Goal: Task Accomplishment & Management: Complete application form

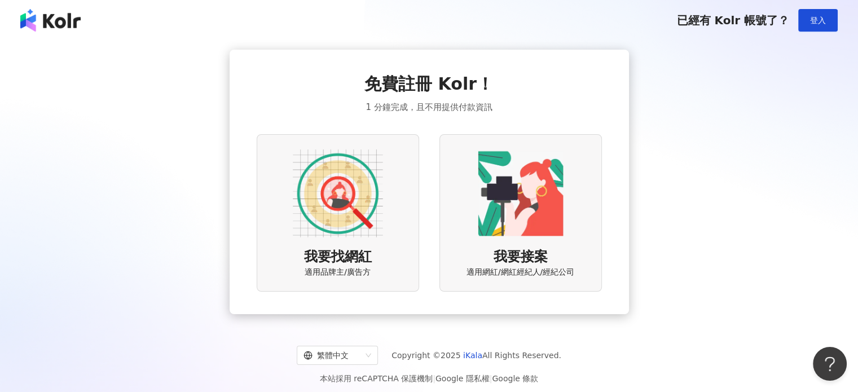
click at [588, 230] on div "我要接案 適用網紅/網紅經紀人/經紀公司" at bounding box center [521, 212] width 163 height 157
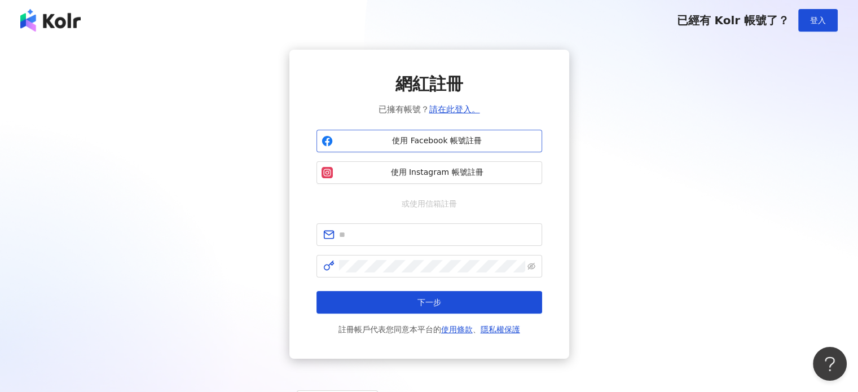
click at [395, 131] on button "使用 Facebook 帳號註冊" at bounding box center [430, 141] width 226 height 23
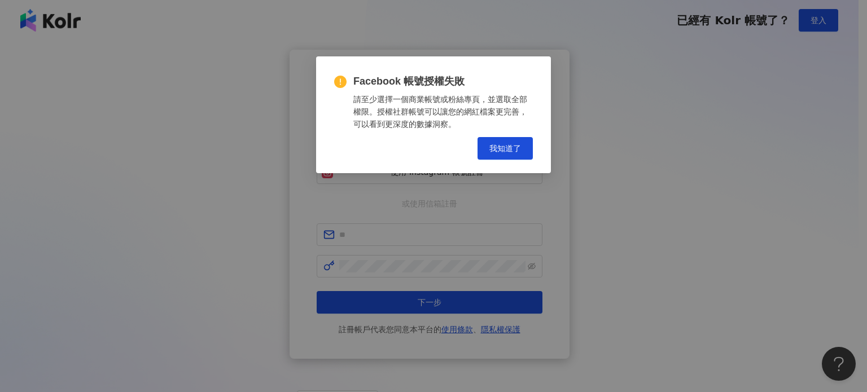
click at [500, 151] on span "我知道了" at bounding box center [505, 148] width 32 height 9
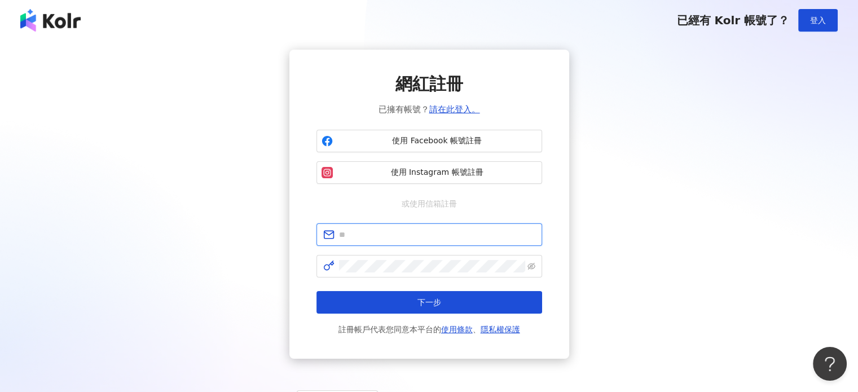
click at [366, 236] on input "text" at bounding box center [437, 235] width 196 height 12
click at [659, 195] on div "網紅註冊 已擁有帳號？ 請在此登入。 使用 Facebook 帳號註冊 使用 Instagram 帳號註冊 或使用信箱註冊 請填寫信箱 下一步 註冊帳戶代表您…" at bounding box center [429, 204] width 831 height 309
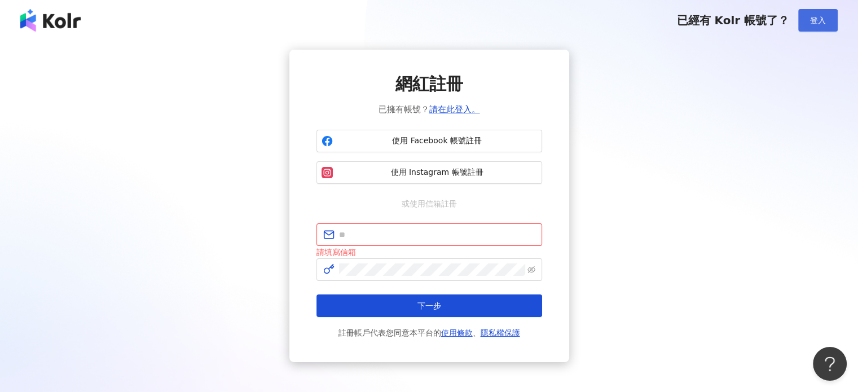
click at [800, 15] on button "登入" at bounding box center [818, 20] width 40 height 23
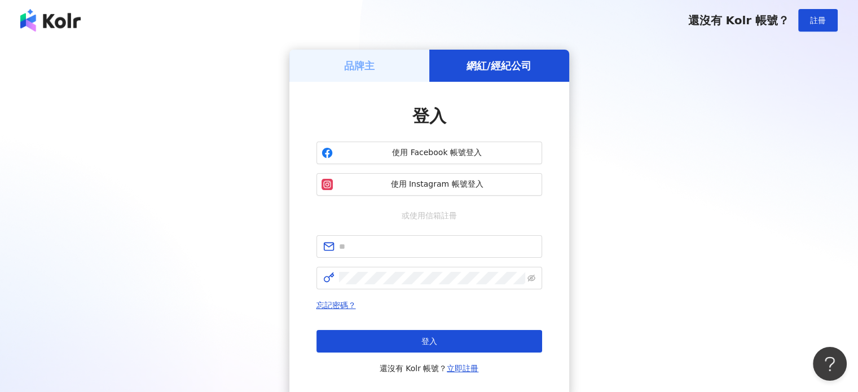
click at [43, 29] on img at bounding box center [50, 20] width 60 height 23
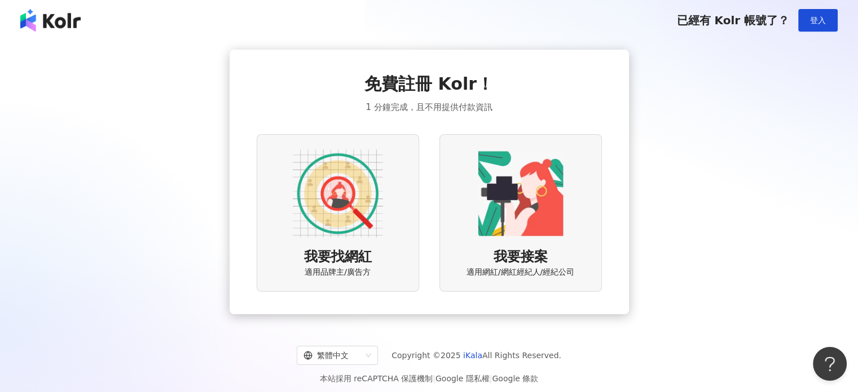
click at [525, 172] on img at bounding box center [521, 193] width 90 height 90
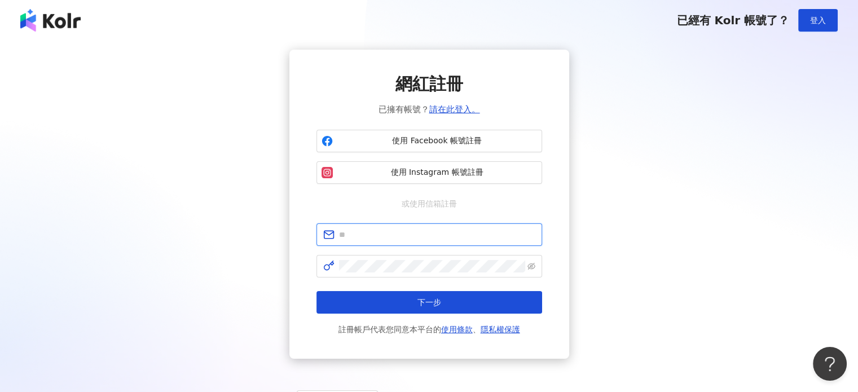
click at [437, 237] on input "text" at bounding box center [437, 235] width 196 height 12
click at [475, 85] on div "網紅註冊 已擁有帳號？ 請在此登入。" at bounding box center [430, 94] width 226 height 44
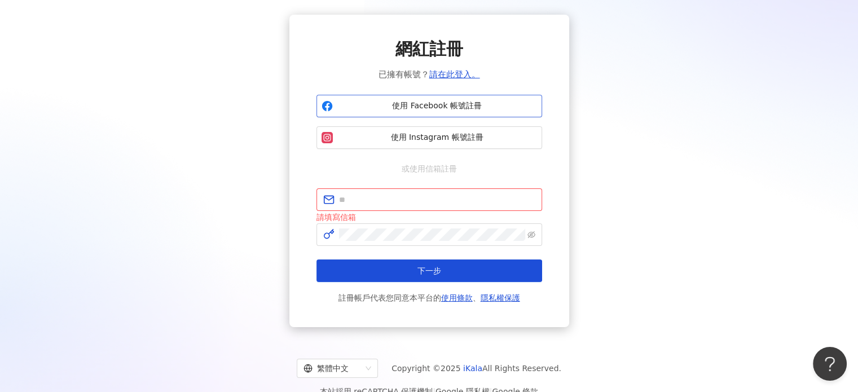
scroll to position [54, 0]
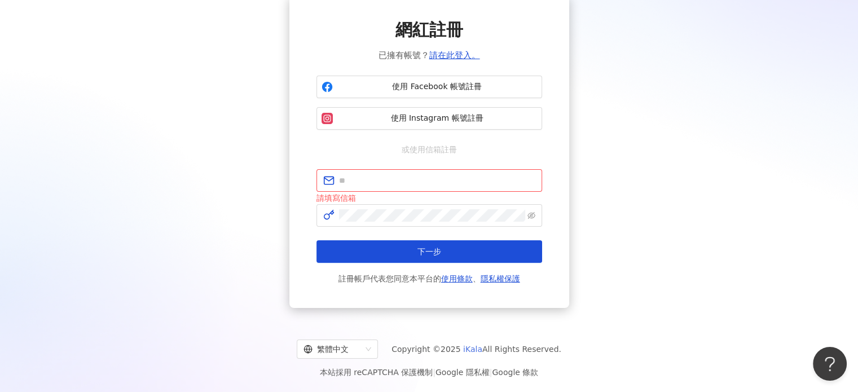
click at [469, 352] on link "iKala" at bounding box center [472, 349] width 19 height 9
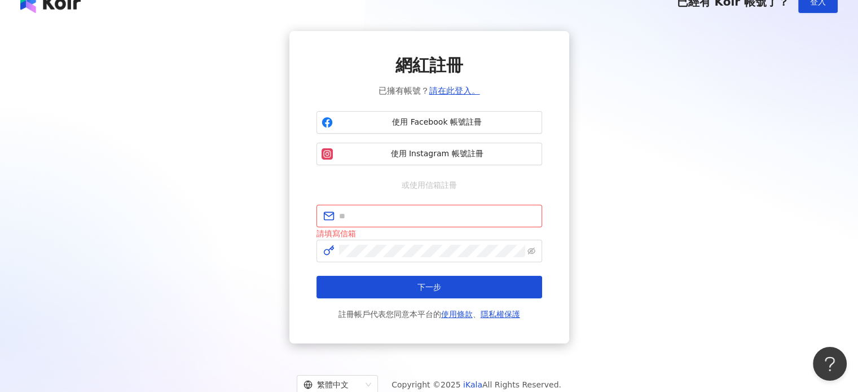
scroll to position [0, 0]
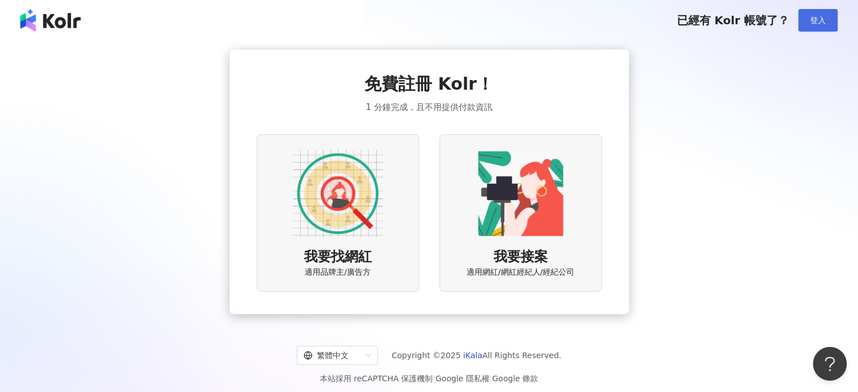
click at [816, 16] on span "登入" at bounding box center [818, 20] width 16 height 9
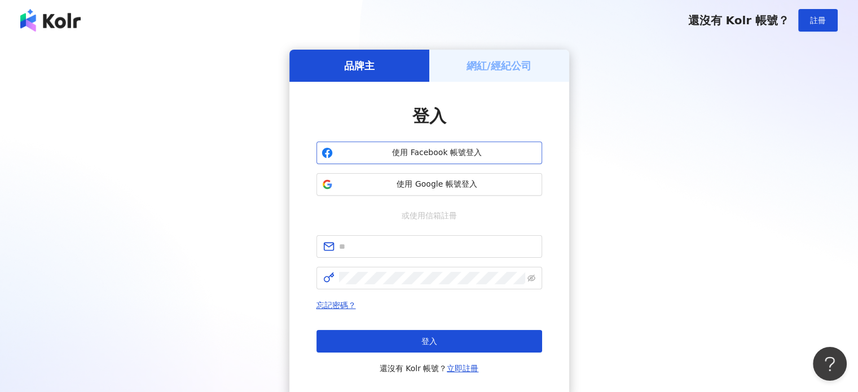
click at [365, 157] on span "使用 Facebook 帳號登入" at bounding box center [437, 152] width 200 height 11
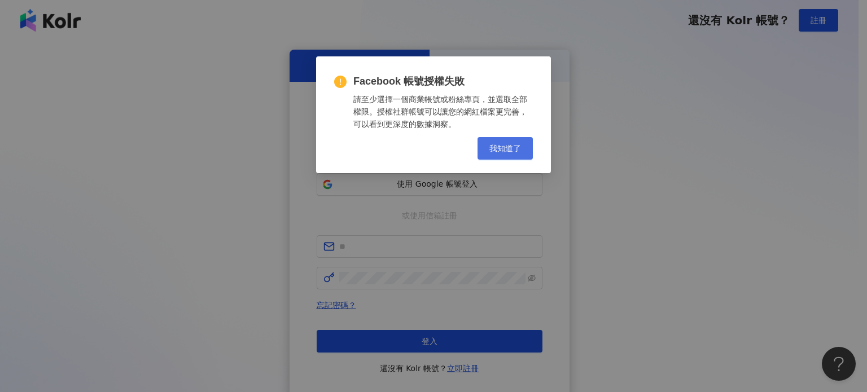
click at [488, 141] on button "我知道了" at bounding box center [504, 148] width 55 height 23
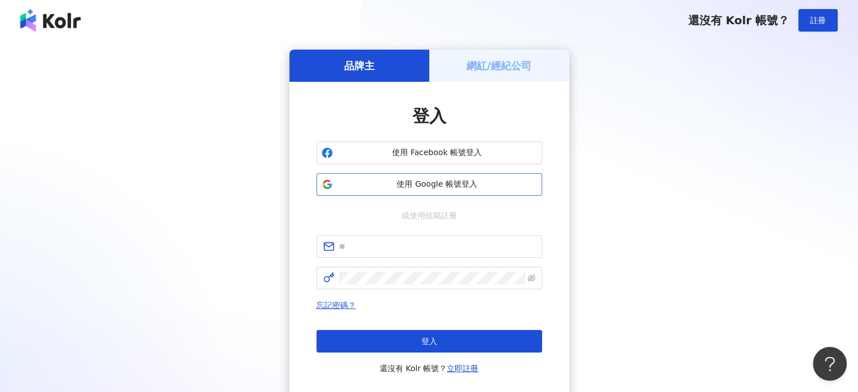
click at [395, 187] on span "使用 Google 帳號登入" at bounding box center [437, 184] width 200 height 11
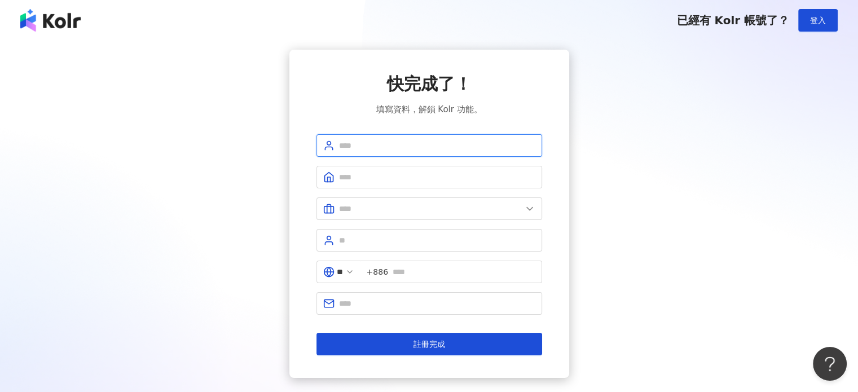
click at [397, 148] on input "text" at bounding box center [437, 145] width 196 height 12
click at [350, 146] on input "text" at bounding box center [437, 145] width 196 height 12
type input "**********"
click at [361, 174] on input "text" at bounding box center [437, 177] width 196 height 12
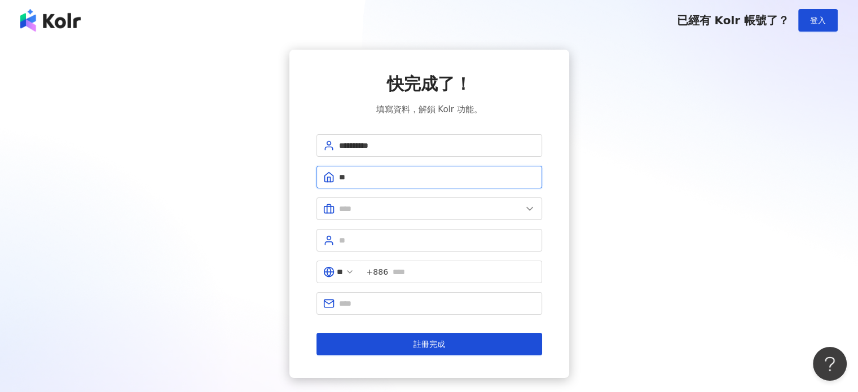
type input "*"
type input "****"
click at [381, 196] on form "**********" at bounding box center [430, 244] width 226 height 221
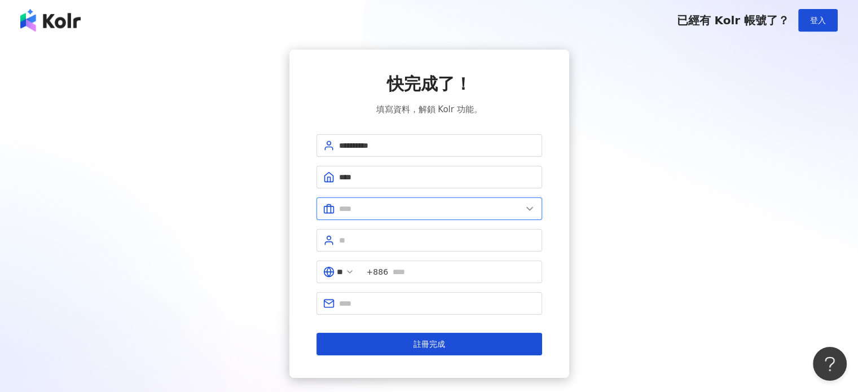
click at [376, 203] on input "text" at bounding box center [430, 209] width 183 height 12
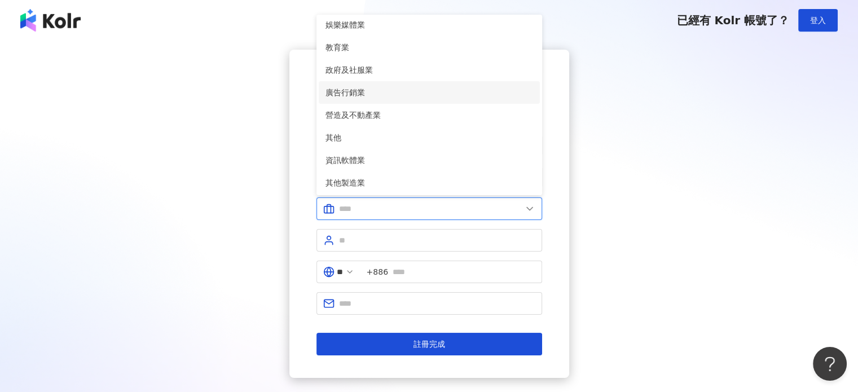
scroll to position [230, 0]
click at [354, 90] on span "廣告行銷業" at bounding box center [430, 91] width 208 height 12
type input "*****"
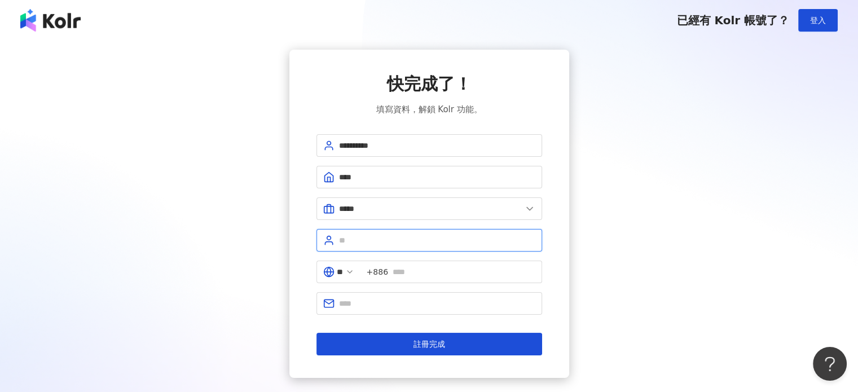
click at [354, 242] on input "text" at bounding box center [437, 240] width 196 height 12
drag, startPoint x: 348, startPoint y: 239, endPoint x: 288, endPoint y: 225, distance: 61.3
click at [289, 225] on div "**********" at bounding box center [429, 214] width 280 height 328
paste input "********"
type input "**********"
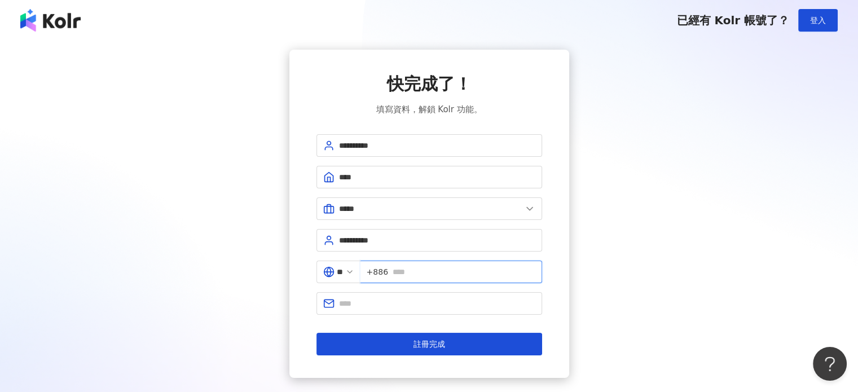
click at [407, 271] on input "text" at bounding box center [464, 272] width 143 height 12
type input "**********"
click at [378, 313] on span at bounding box center [430, 303] width 226 height 23
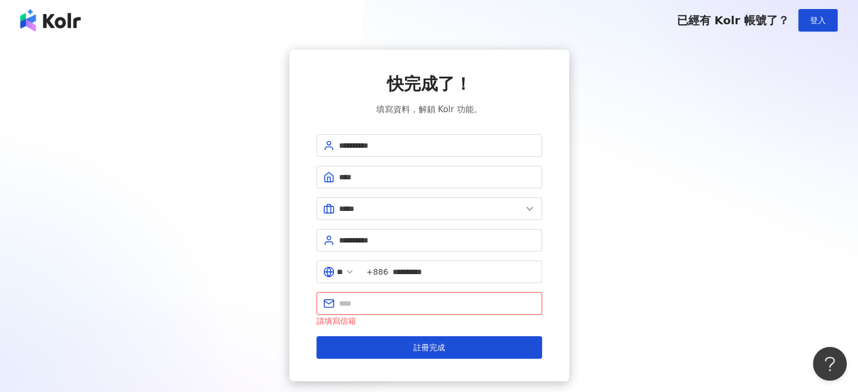
paste input "**********"
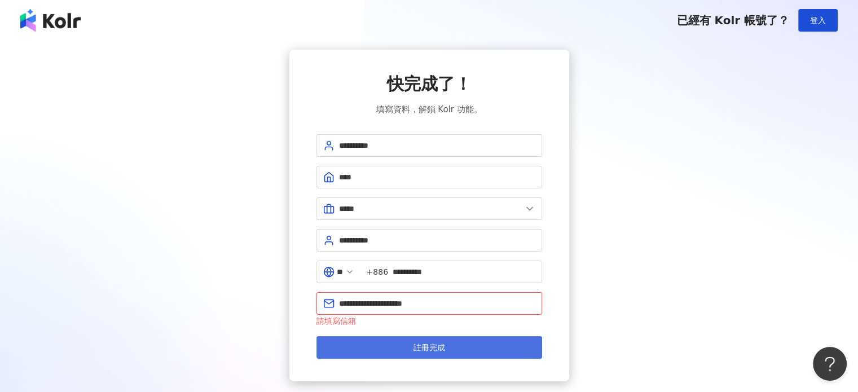
type input "**********"
click at [419, 338] on button "註冊完成" at bounding box center [430, 347] width 226 height 23
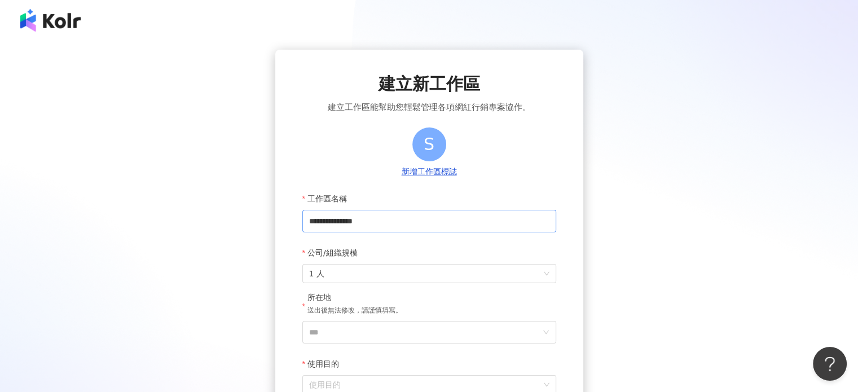
scroll to position [56, 0]
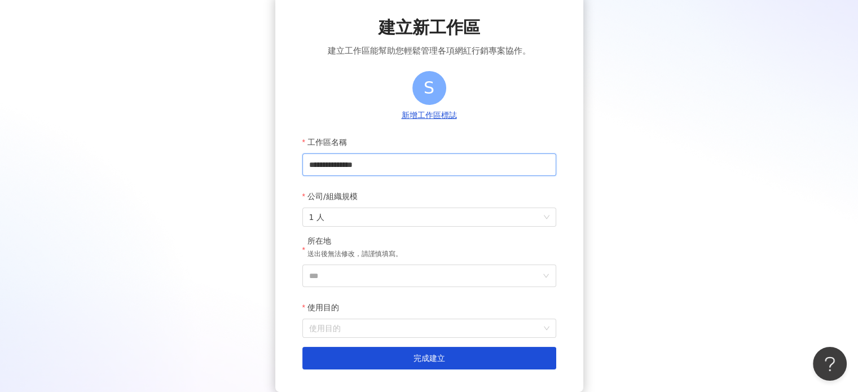
click at [357, 166] on input "**********" at bounding box center [429, 164] width 254 height 23
click at [393, 160] on input "**********" at bounding box center [429, 164] width 254 height 23
click at [396, 202] on div "公司/組織規模" at bounding box center [429, 196] width 254 height 23
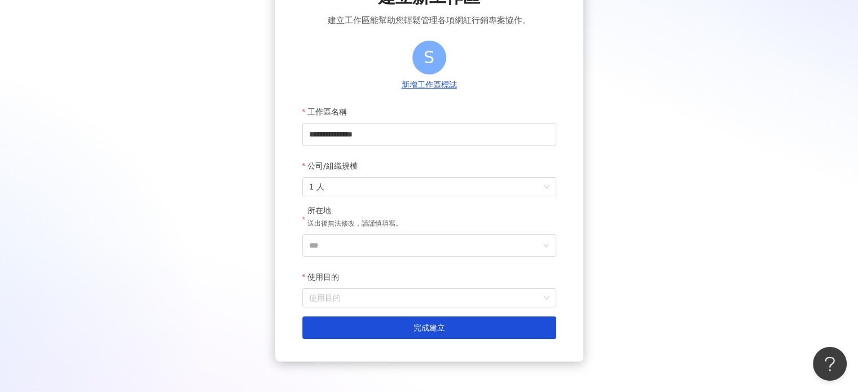
scroll to position [113, 0]
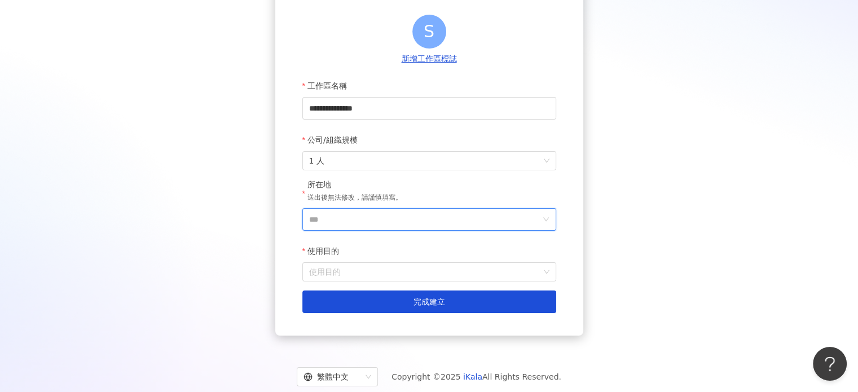
click at [381, 221] on input "***" at bounding box center [424, 219] width 231 height 21
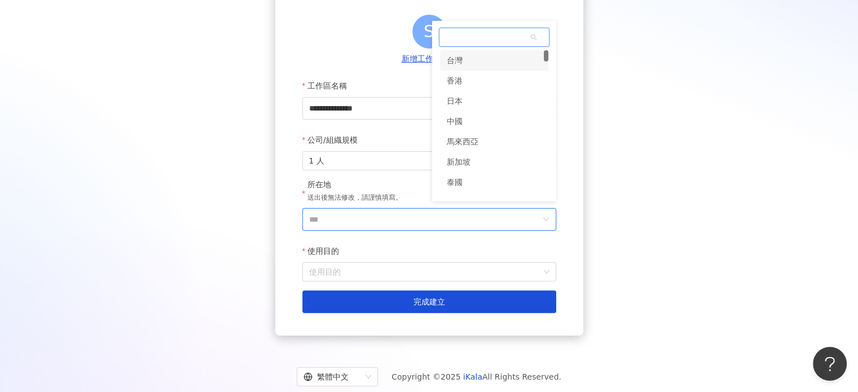
click at [461, 56] on div "台灣" at bounding box center [455, 60] width 16 height 20
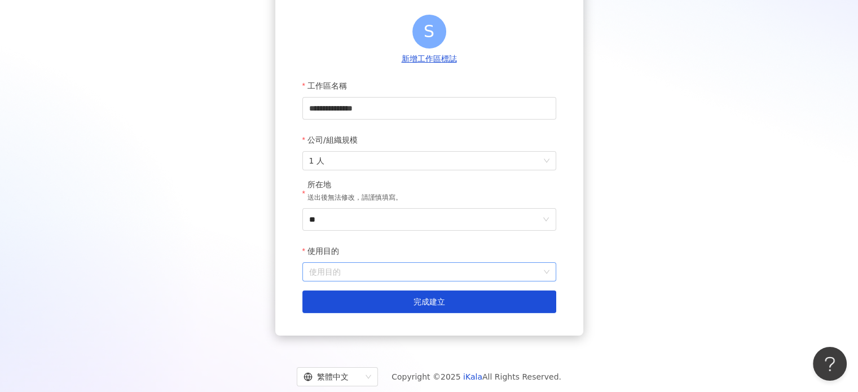
click at [383, 270] on input "使用目的" at bounding box center [429, 272] width 240 height 18
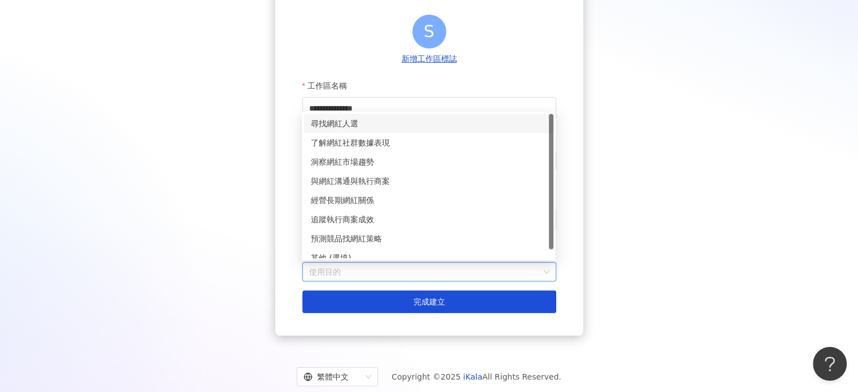
click at [371, 121] on div "尋找網紅人選" at bounding box center [429, 123] width 236 height 12
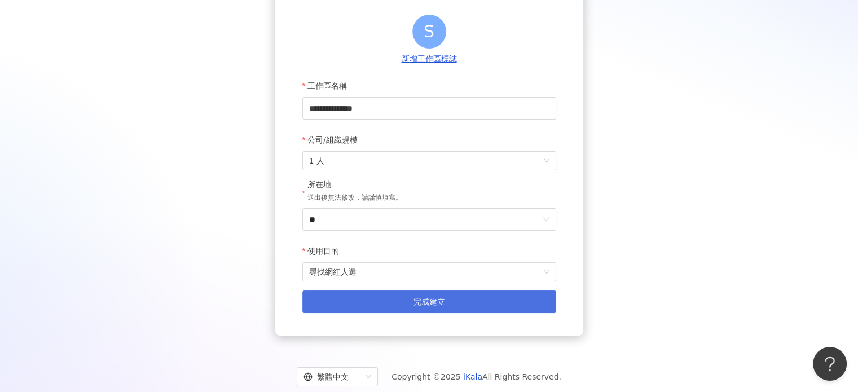
click at [359, 293] on button "完成建立" at bounding box center [429, 302] width 254 height 23
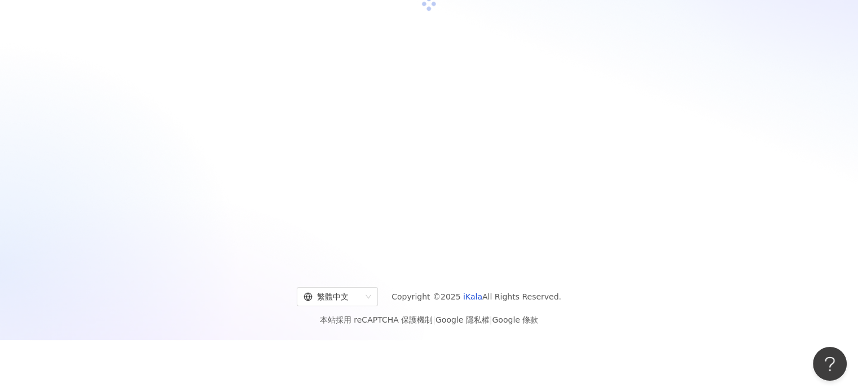
scroll to position [52, 0]
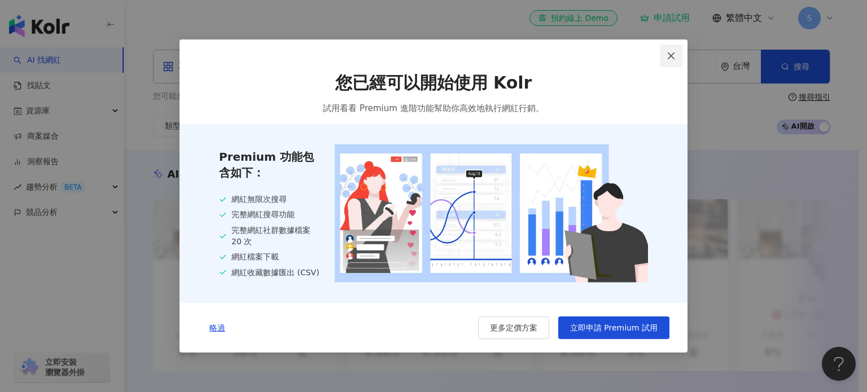
click at [670, 51] on icon "close" at bounding box center [670, 55] width 9 height 9
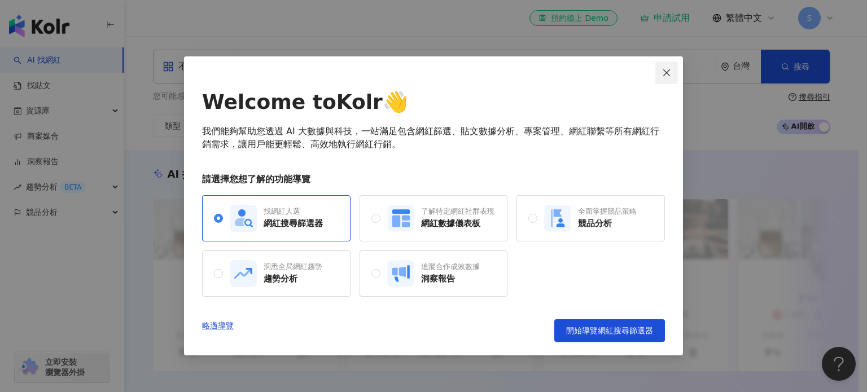
click at [674, 80] on button "Close" at bounding box center [666, 73] width 23 height 23
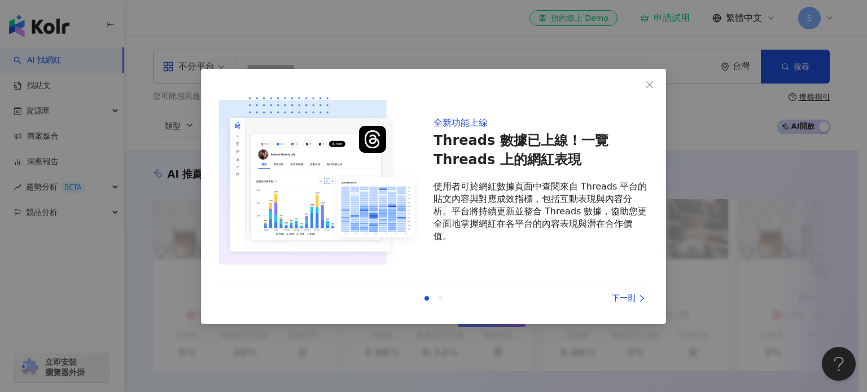
click at [614, 293] on div "下一則" at bounding box center [605, 298] width 85 height 12
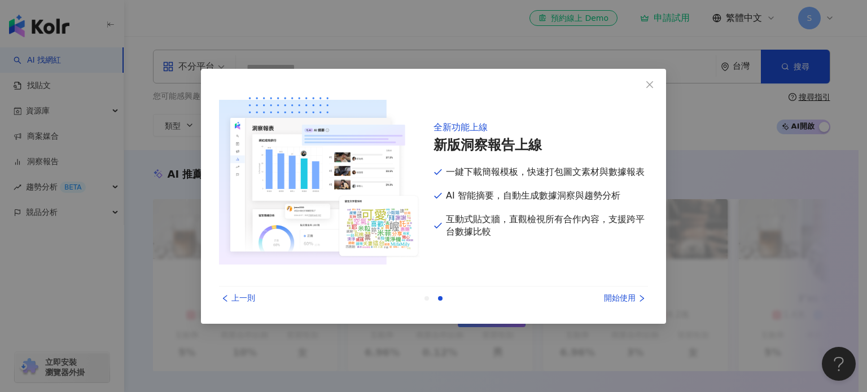
click at [613, 295] on div "開始使用" at bounding box center [605, 298] width 85 height 12
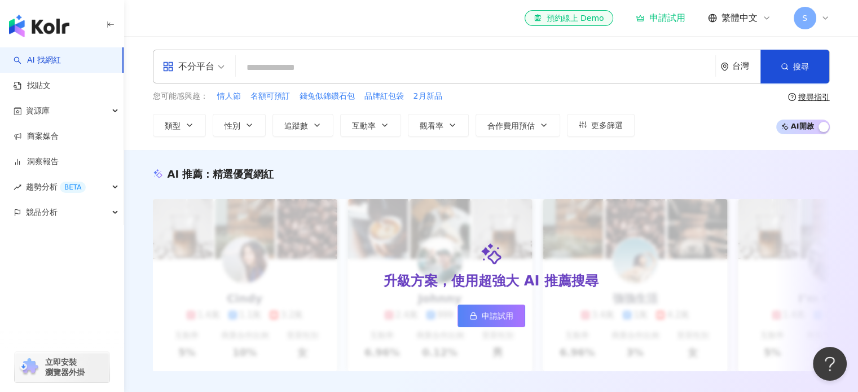
click at [299, 76] on input "search" at bounding box center [475, 67] width 471 height 21
click at [194, 68] on div "不分平台" at bounding box center [189, 67] width 52 height 18
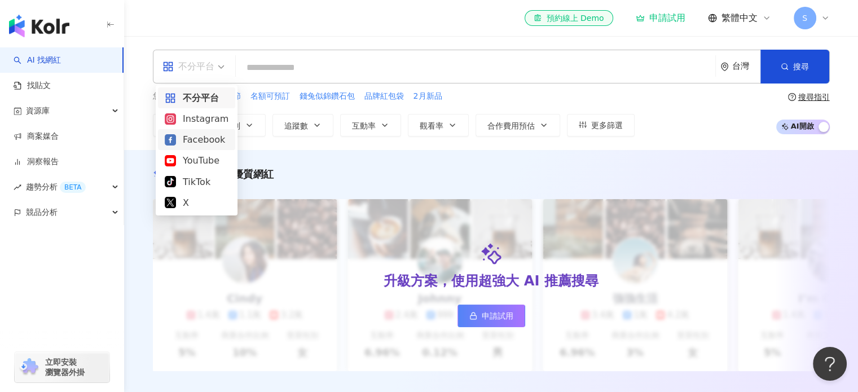
click at [195, 120] on div "Instagram" at bounding box center [197, 119] width 64 height 14
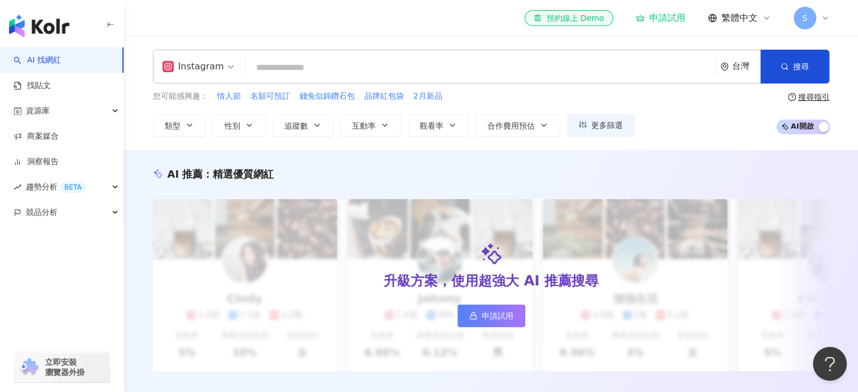
click at [306, 72] on input "search" at bounding box center [480, 67] width 461 height 21
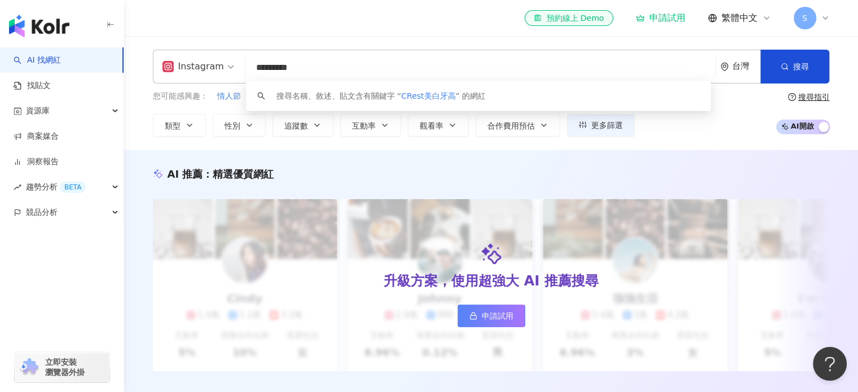
type input "*********"
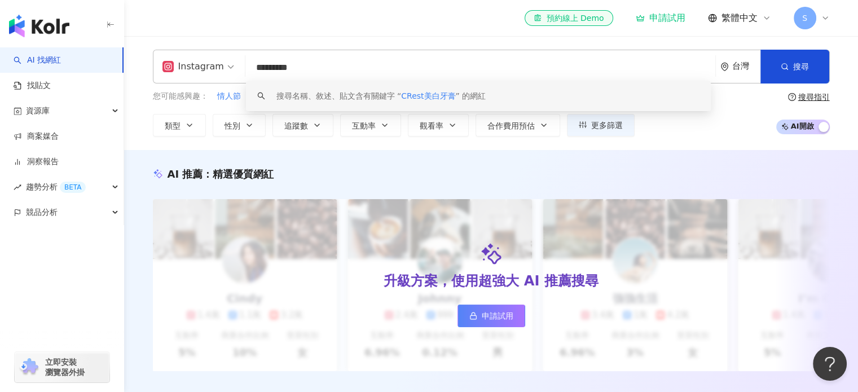
drag, startPoint x: 335, startPoint y: 63, endPoint x: 207, endPoint y: 58, distance: 128.2
click at [207, 58] on div "Instagram ********* 台灣 搜尋 keyword 搜尋名稱、敘述、貼文含有關鍵字 “ CRest美白牙膏 ” 的網紅" at bounding box center [491, 67] width 677 height 34
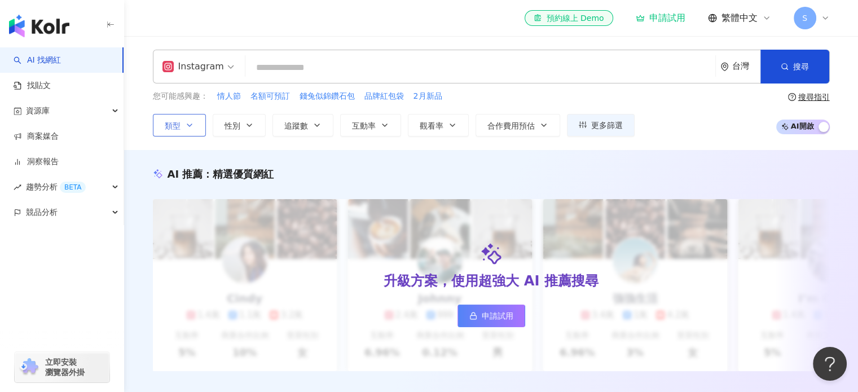
click at [176, 135] on button "類型" at bounding box center [179, 125] width 53 height 23
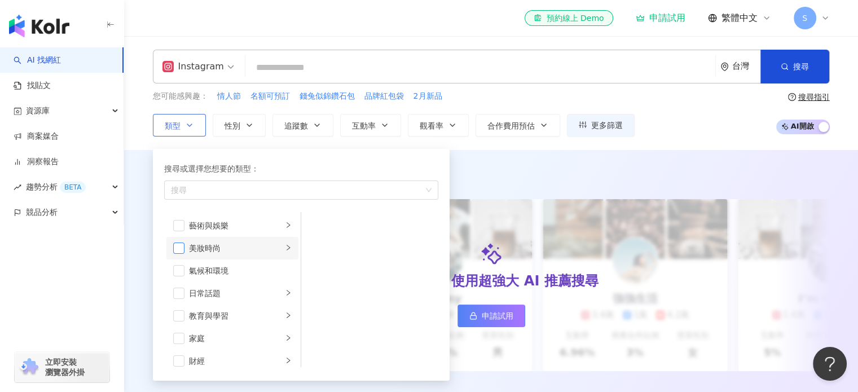
click at [173, 248] on span "button" at bounding box center [178, 248] width 11 height 11
click at [229, 124] on span "性別" at bounding box center [233, 125] width 16 height 9
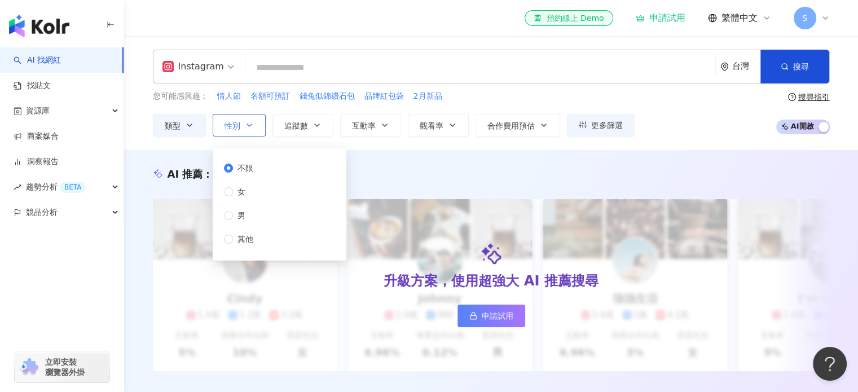
click at [229, 124] on span "性別" at bounding box center [233, 125] width 16 height 9
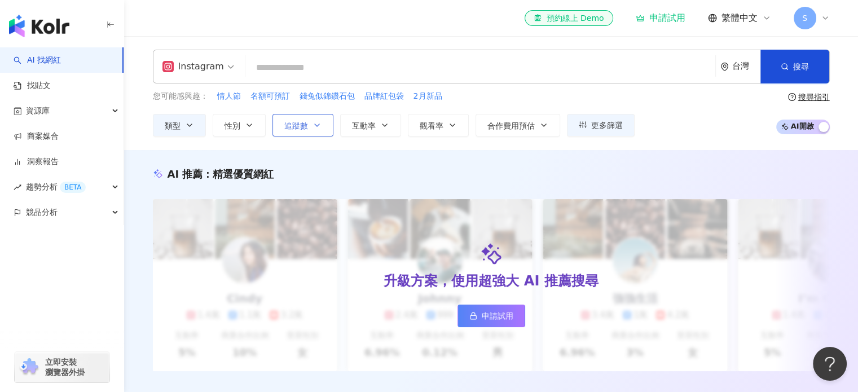
click at [296, 126] on span "追蹤數" at bounding box center [296, 125] width 24 height 9
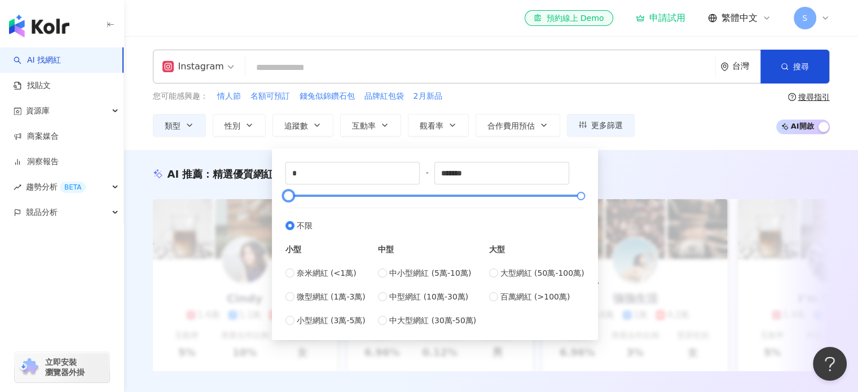
click at [400, 198] on div at bounding box center [434, 195] width 293 height 7
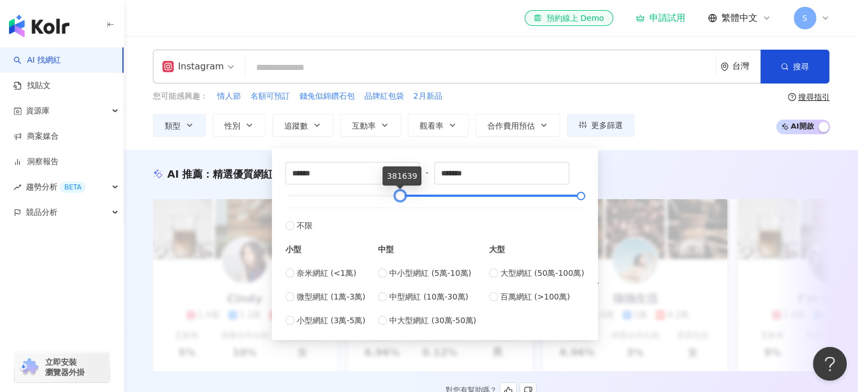
type input "*"
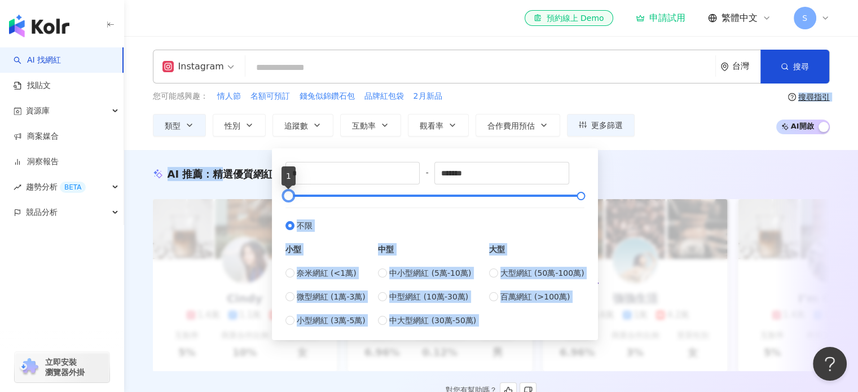
drag, startPoint x: 400, startPoint y: 198, endPoint x: 217, endPoint y: 184, distance: 183.9
click at [570, 214] on label "不限" at bounding box center [435, 220] width 299 height 24
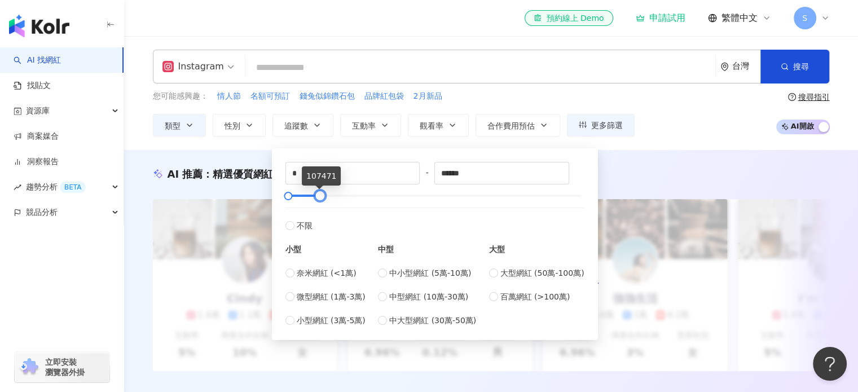
drag, startPoint x: 582, startPoint y: 197, endPoint x: 321, endPoint y: 205, distance: 261.4
click at [321, 205] on div "* - ****** 不限 小型 奈米網紅 (<1萬) 微型網紅 (1萬-3萬) 小型網紅 (3萬-5萬) 中型 中小型網紅 (5萬-10萬) 中型網紅 (1…" at bounding box center [435, 244] width 299 height 165
type input "****"
click at [296, 295] on label "微型網紅 (1萬-3萬)" at bounding box center [326, 297] width 80 height 12
type input "*****"
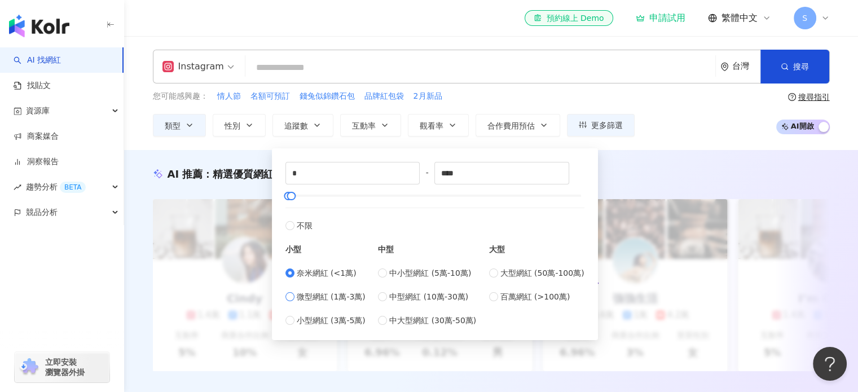
type input "*****"
type input "*"
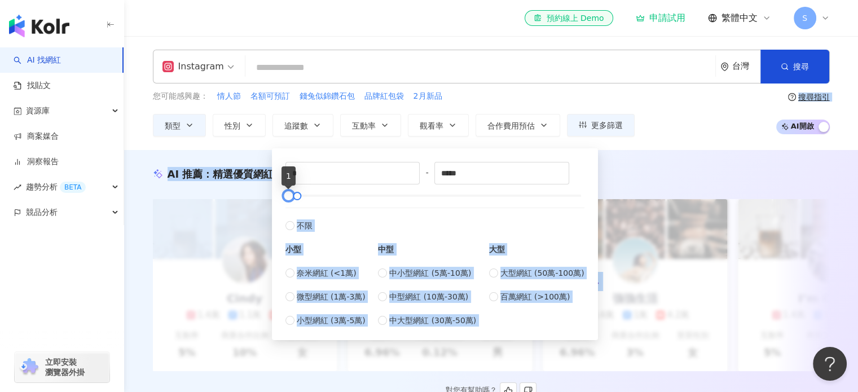
drag, startPoint x: 287, startPoint y: 196, endPoint x: 214, endPoint y: 198, distance: 72.3
click at [343, 217] on label "不限" at bounding box center [435, 220] width 299 height 24
type input "*******"
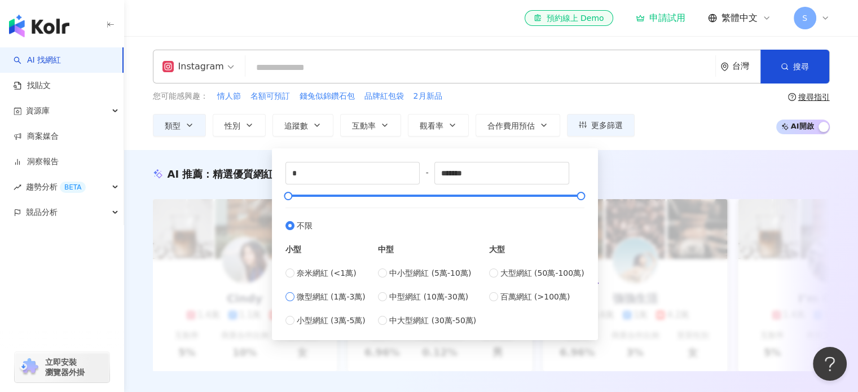
click at [309, 299] on span "微型網紅 (1萬-3萬)" at bounding box center [331, 297] width 69 height 12
type input "*****"
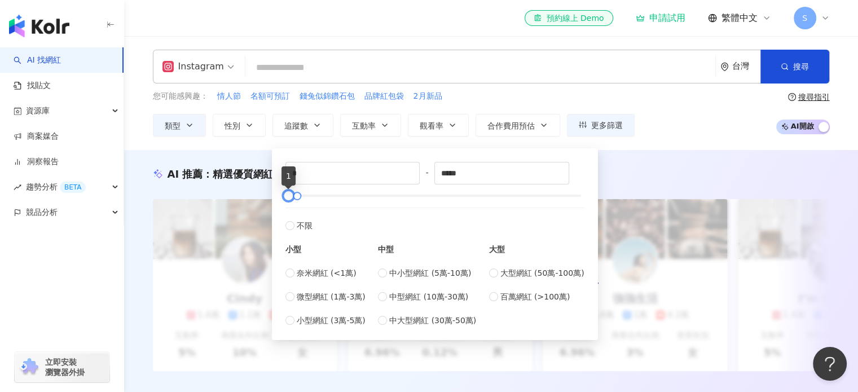
drag, startPoint x: 288, startPoint y: 198, endPoint x: 282, endPoint y: 198, distance: 6.2
click at [286, 198] on div at bounding box center [289, 196] width 6 height 6
click at [323, 314] on span "小型網紅 (3萬-5萬)" at bounding box center [331, 320] width 69 height 12
type input "*****"
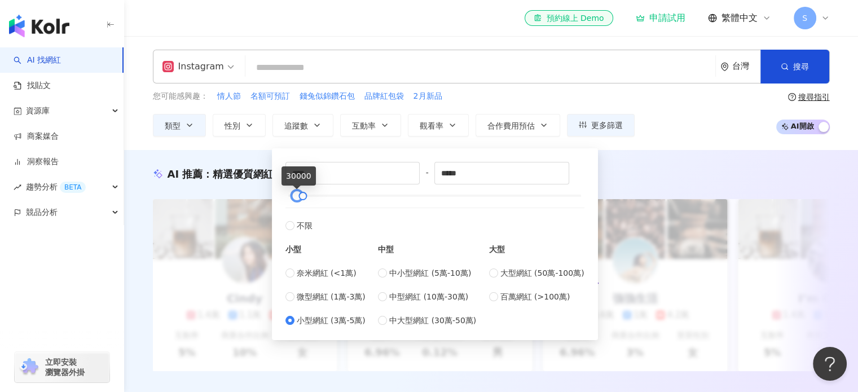
type input "*"
drag, startPoint x: 292, startPoint y: 196, endPoint x: 275, endPoint y: 198, distance: 17.0
click at [275, 198] on div "* - ***** 不限 小型 奈米網紅 (<1萬) 微型網紅 (1萬-3萬) 小型網紅 (3萬-5萬) 中型 中小型網紅 (5萬-10萬) 中型網紅 (10…" at bounding box center [435, 244] width 326 height 192
click at [564, 220] on label "不限" at bounding box center [435, 220] width 299 height 24
type input "*******"
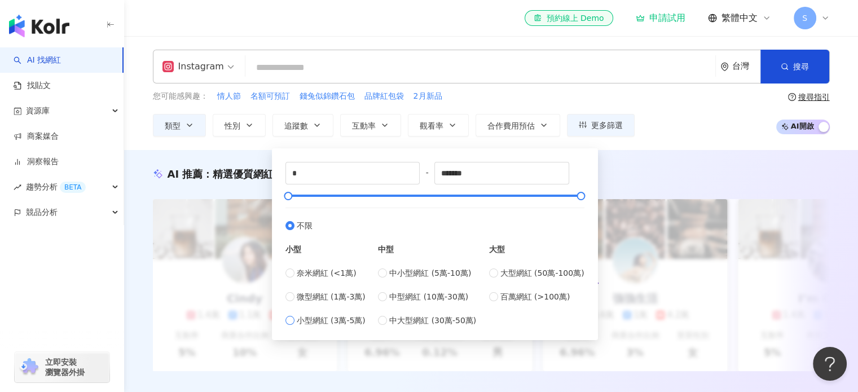
click at [313, 318] on span "小型網紅 (3萬-5萬)" at bounding box center [331, 320] width 69 height 12
type input "*****"
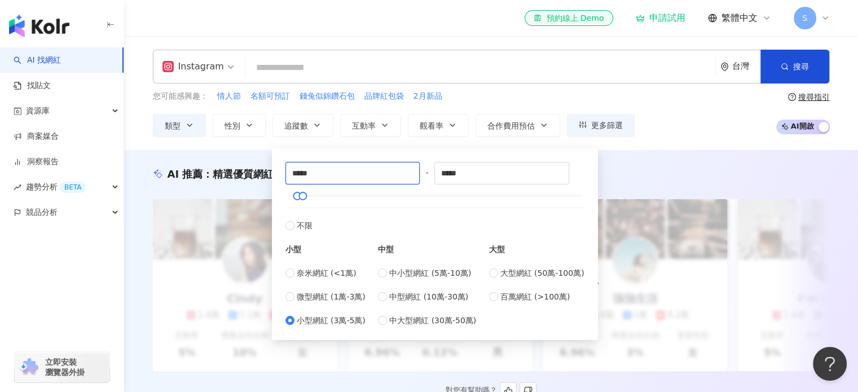
drag, startPoint x: 327, startPoint y: 174, endPoint x: 256, endPoint y: 172, distance: 71.7
type input "*"
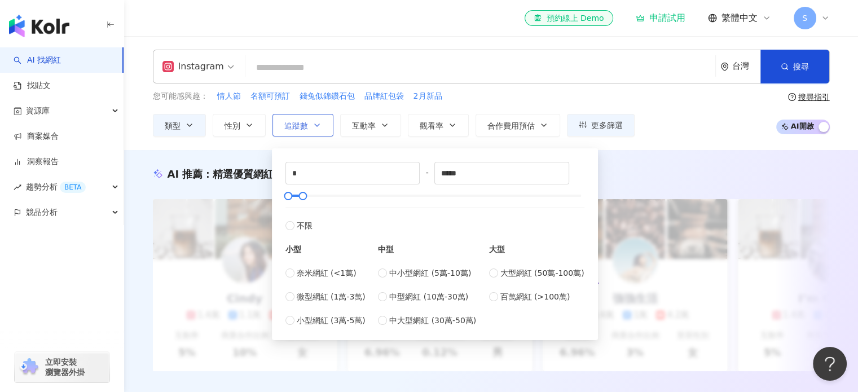
drag, startPoint x: 300, startPoint y: 126, endPoint x: 292, endPoint y: 127, distance: 7.9
click at [297, 126] on span "追蹤數" at bounding box center [296, 125] width 24 height 9
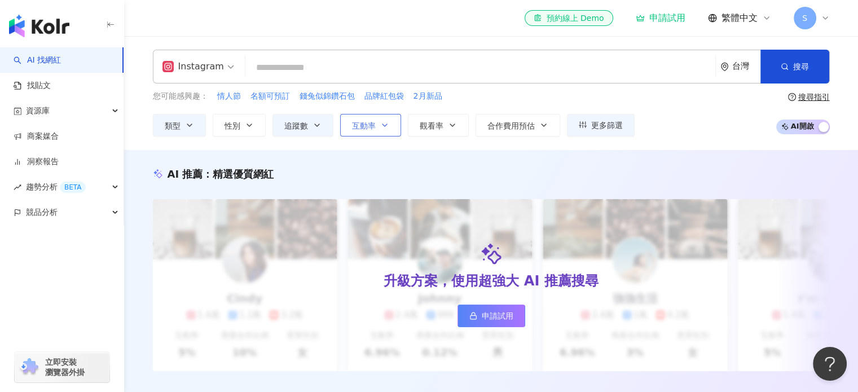
click at [371, 123] on span "互動率" at bounding box center [364, 125] width 24 height 9
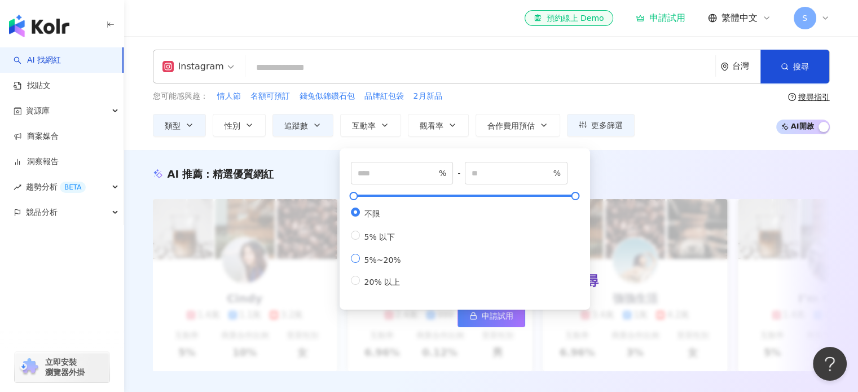
click at [365, 263] on span "5%~20%" at bounding box center [383, 260] width 46 height 9
type input "*"
type input "**"
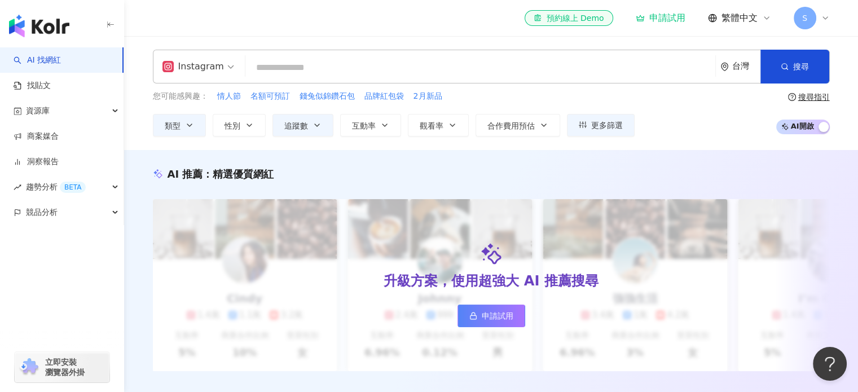
click at [443, 112] on div "您可能感興趣： 情人節 名額可預訂 錢兔似錦鑽石包 品牌紅包袋 2月新品 類型 性別 追蹤數 互動率 觀看率 合作費用預估 更多篩選 不限 女 男 其他 * …" at bounding box center [394, 113] width 482 height 46
click at [442, 121] on span "觀看率" at bounding box center [432, 125] width 24 height 9
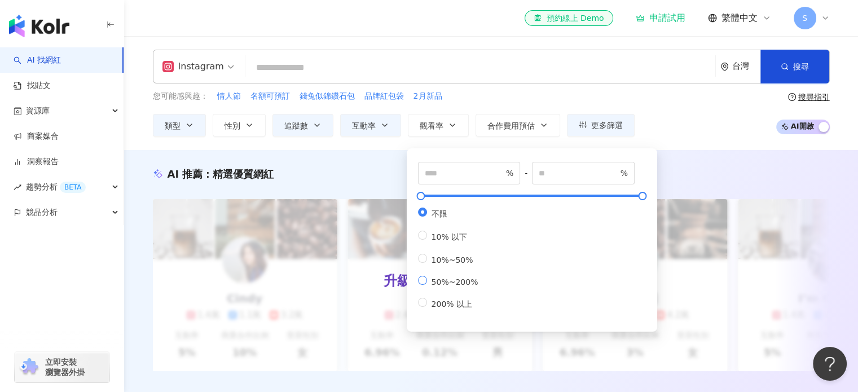
click at [464, 287] on span "50%~200%" at bounding box center [455, 282] width 56 height 9
type input "**"
type input "***"
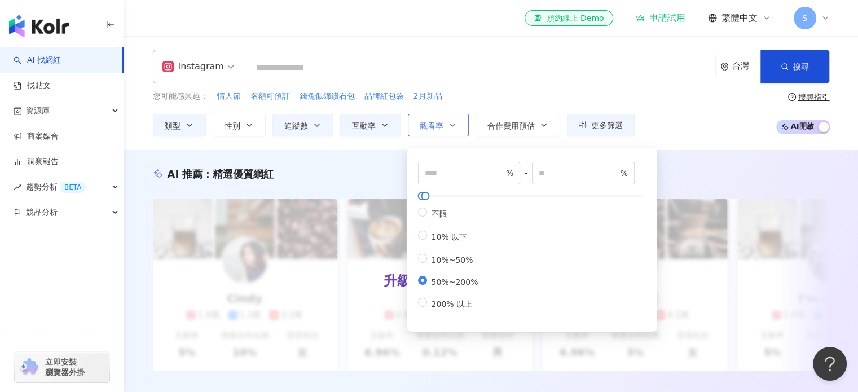
click at [446, 121] on button "觀看率" at bounding box center [438, 125] width 61 height 23
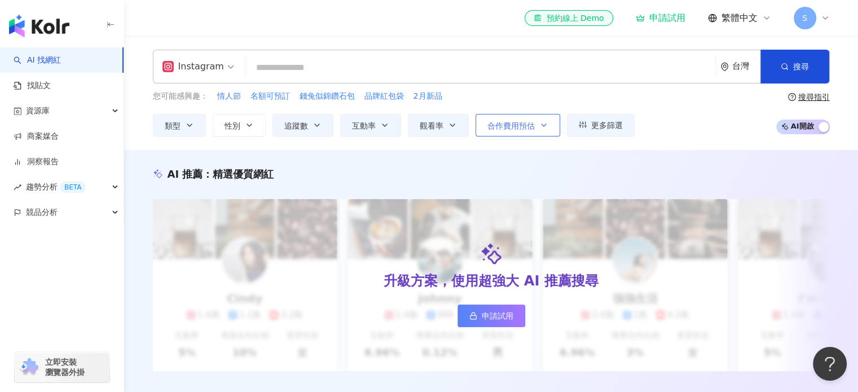
click at [512, 121] on span "合作費用預估" at bounding box center [511, 125] width 47 height 9
click at [530, 96] on div "您可能感興趣： 情人節 名額可預訂 錢兔似錦鑽石包 品牌紅包袋 2月新品" at bounding box center [394, 96] width 482 height 12
click at [605, 114] on button "更多篩選" at bounding box center [601, 125] width 68 height 23
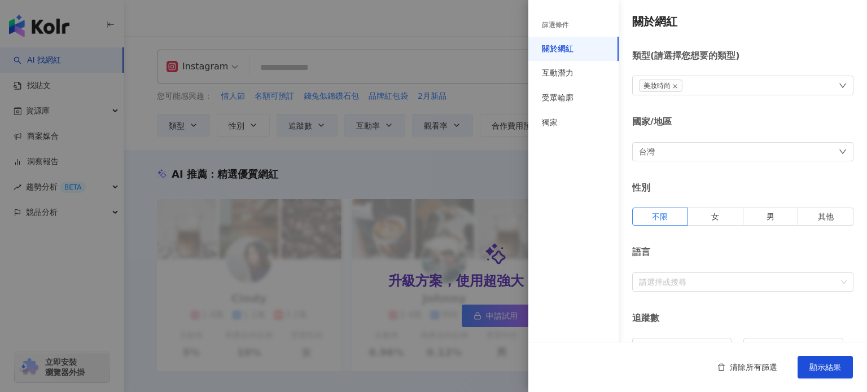
click at [811, 87] on div "美妝時尚" at bounding box center [742, 86] width 221 height 20
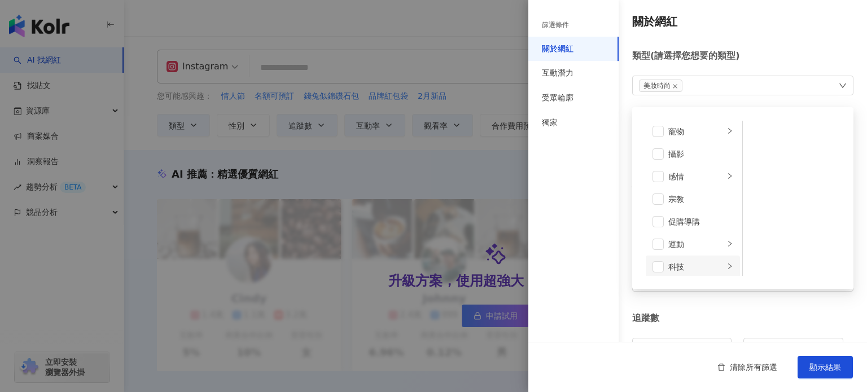
scroll to position [390, 0]
click at [654, 153] on span at bounding box center [657, 149] width 11 height 11
click at [609, 223] on div "篩選條件 關於網紅 互動潛力 受眾輪廓 獨家" at bounding box center [573, 203] width 90 height 379
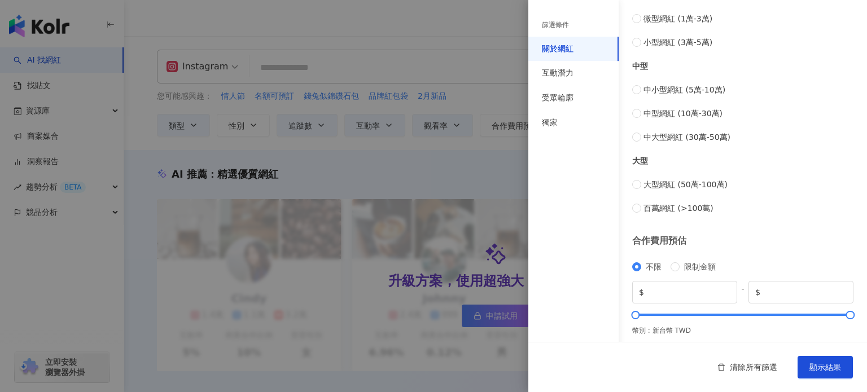
scroll to position [458, 0]
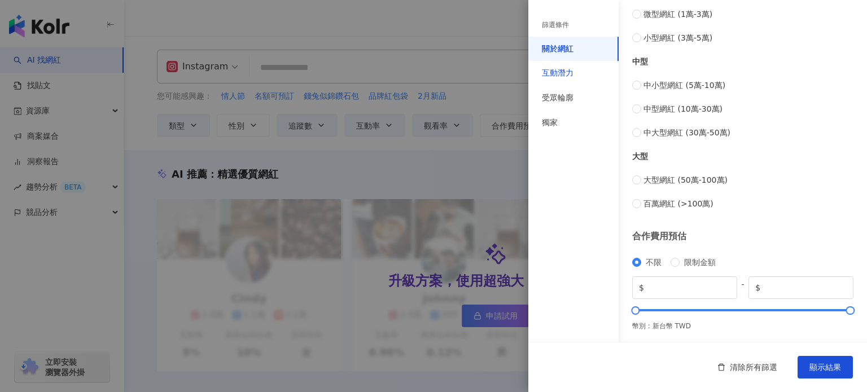
click at [573, 70] on div "互動潛力" at bounding box center [558, 73] width 32 height 11
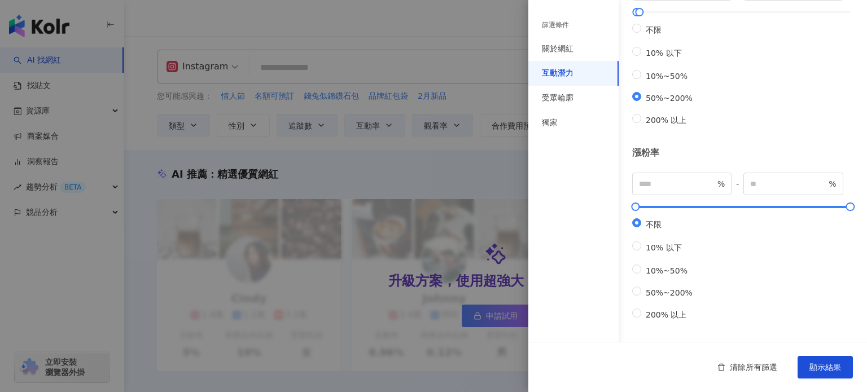
scroll to position [363, 0]
click at [569, 86] on div "受眾輪廓" at bounding box center [573, 98] width 90 height 25
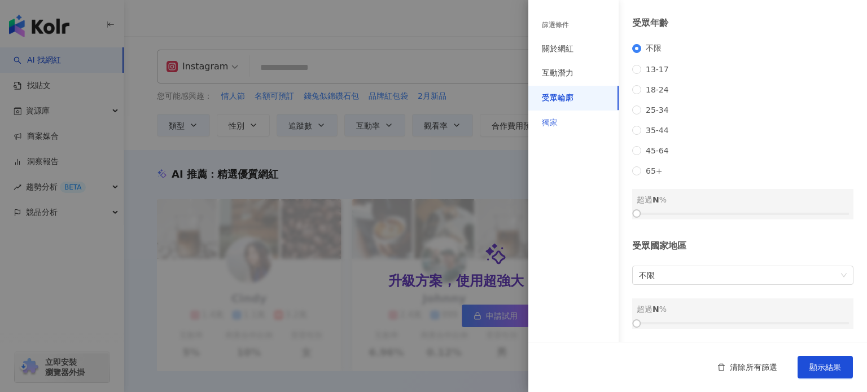
click at [564, 133] on div "獨家" at bounding box center [573, 123] width 90 height 25
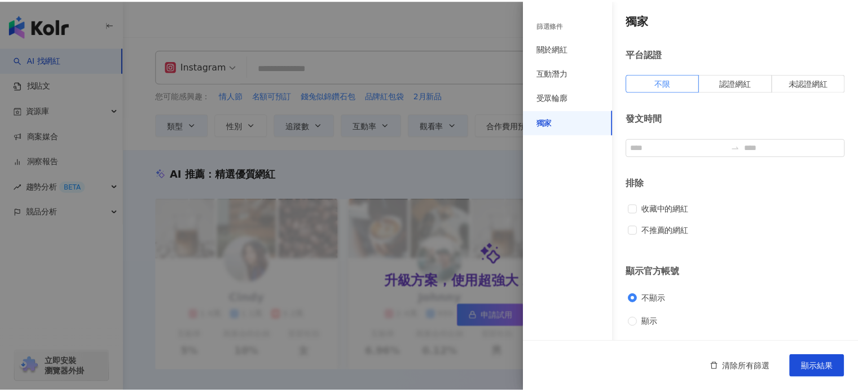
scroll to position [1, 0]
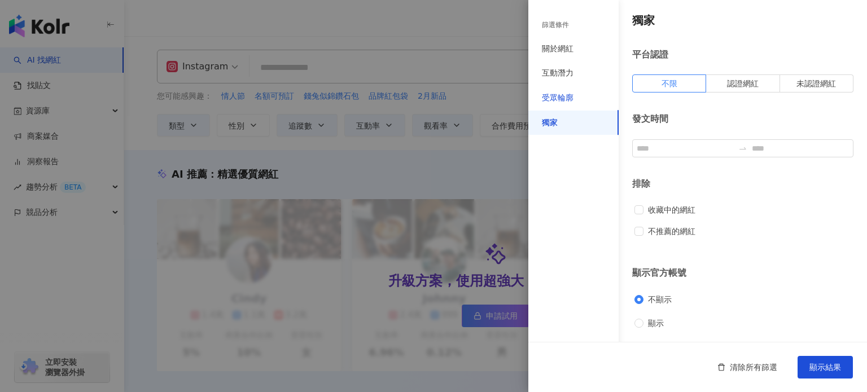
click at [562, 94] on div "受眾輪廓" at bounding box center [558, 98] width 32 height 11
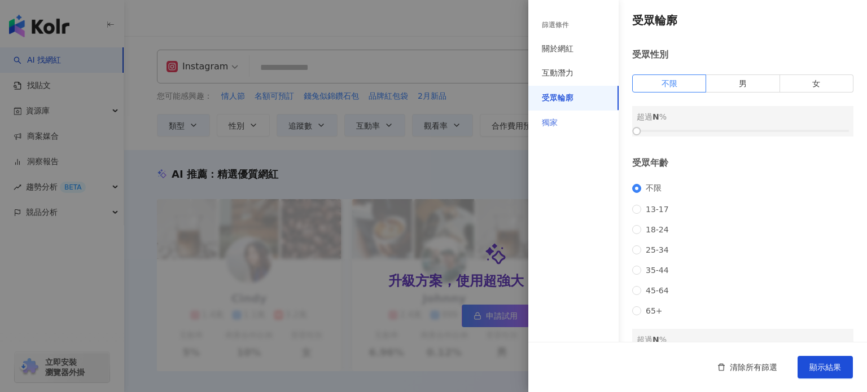
click at [559, 115] on div "獨家" at bounding box center [573, 123] width 90 height 25
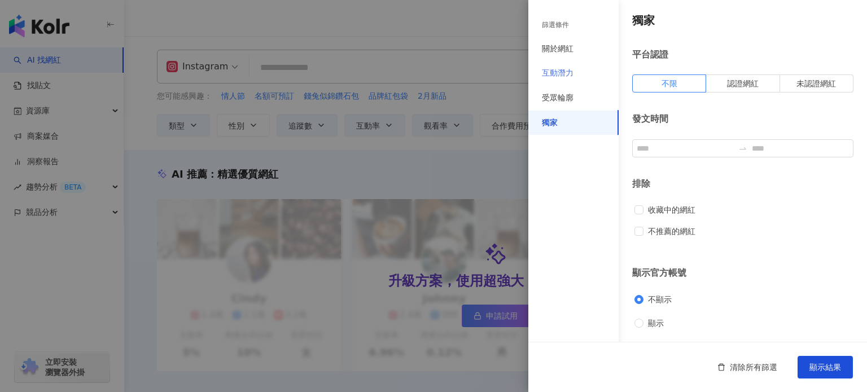
click at [558, 85] on div "互動潛力" at bounding box center [573, 73] width 90 height 25
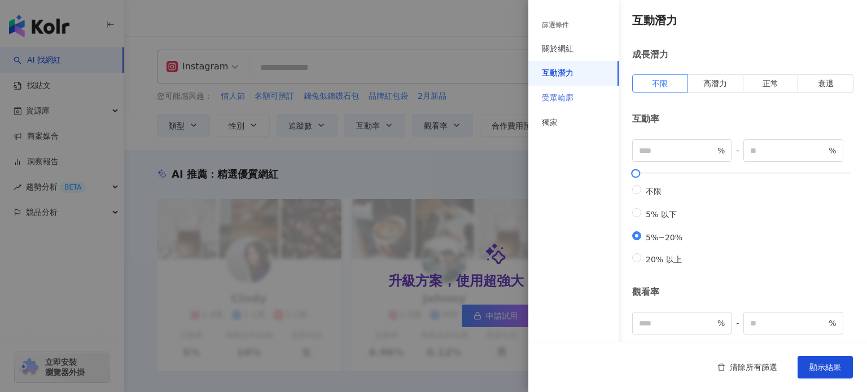
click at [551, 106] on div "受眾輪廓" at bounding box center [573, 98] width 90 height 25
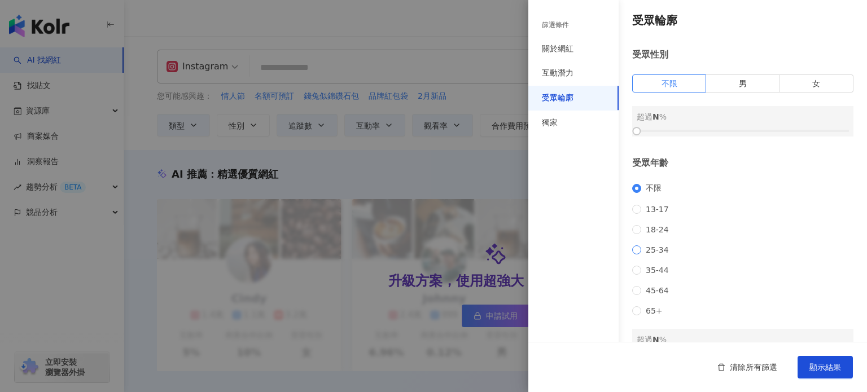
click at [641, 255] on span "25-34" at bounding box center [657, 249] width 32 height 9
click at [572, 124] on div "獨家" at bounding box center [573, 123] width 90 height 25
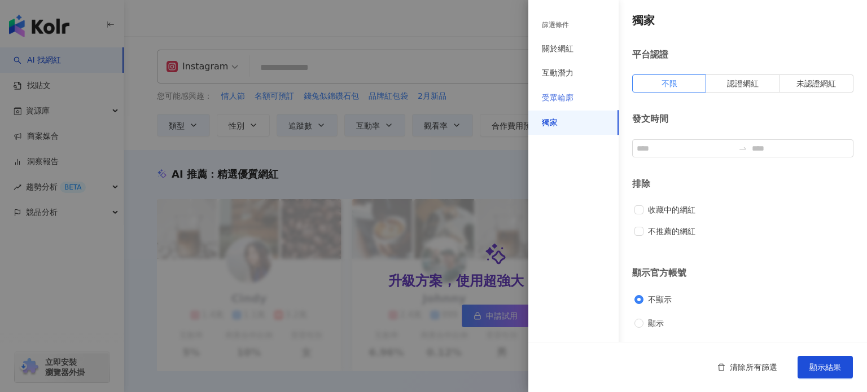
click at [567, 90] on div "受眾輪廓" at bounding box center [573, 98] width 90 height 25
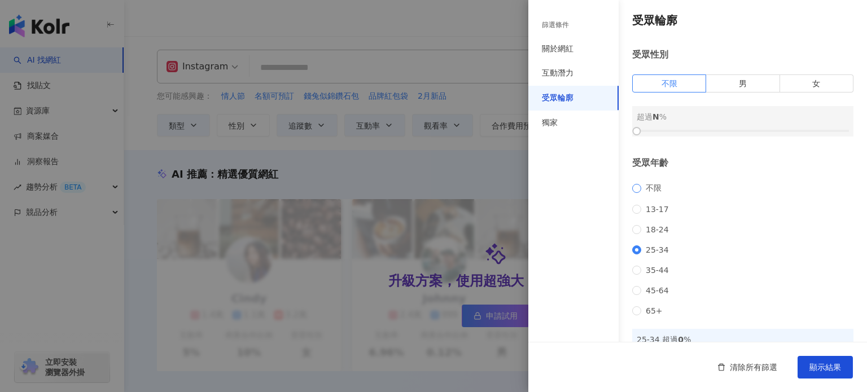
click at [646, 187] on span "不限" at bounding box center [653, 188] width 25 height 10
click at [828, 376] on button "顯示結果" at bounding box center [824, 367] width 55 height 23
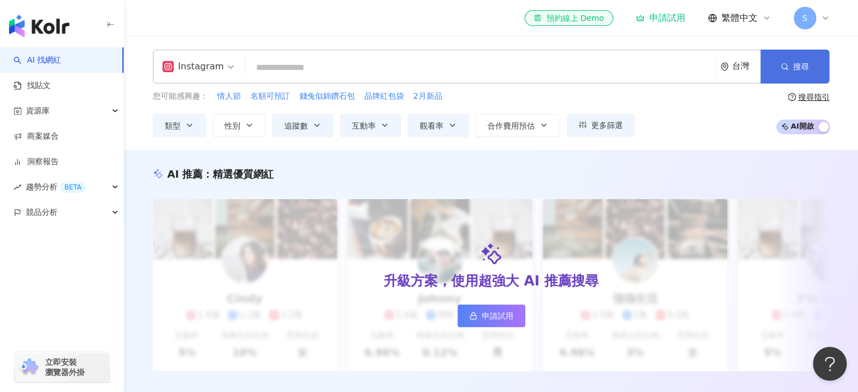
click at [791, 73] on button "搜尋" at bounding box center [795, 67] width 69 height 34
click at [402, 66] on input "search" at bounding box center [480, 67] width 461 height 21
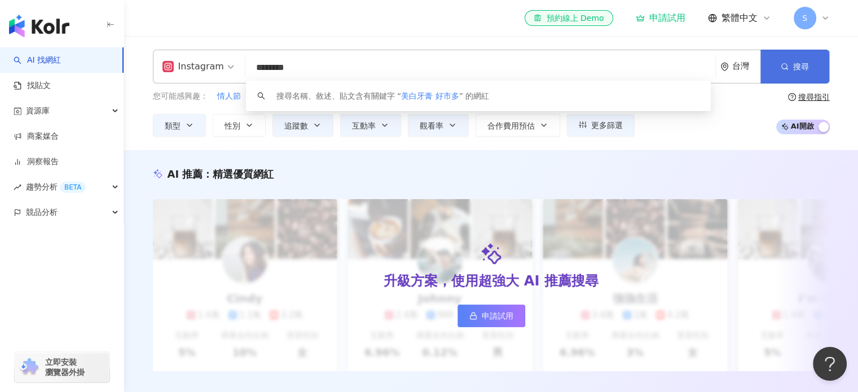
type input "********"
click at [817, 51] on button "搜尋" at bounding box center [795, 67] width 69 height 34
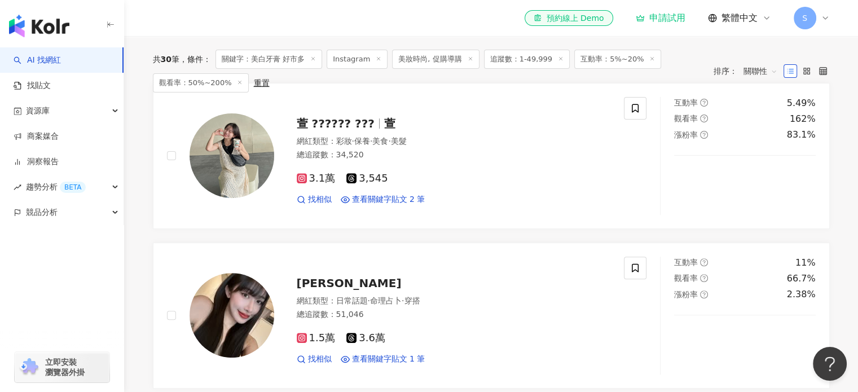
scroll to position [339, 0]
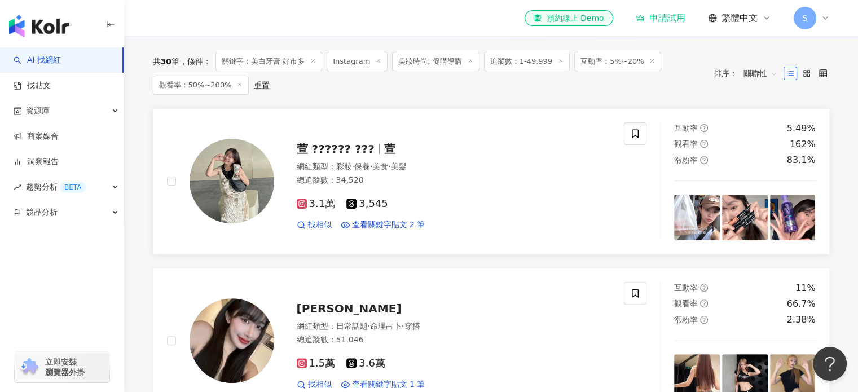
drag, startPoint x: 298, startPoint y: 155, endPoint x: 314, endPoint y: 161, distance: 17.2
click at [314, 156] on span "萱 ?????? ???" at bounding box center [336, 149] width 78 height 14
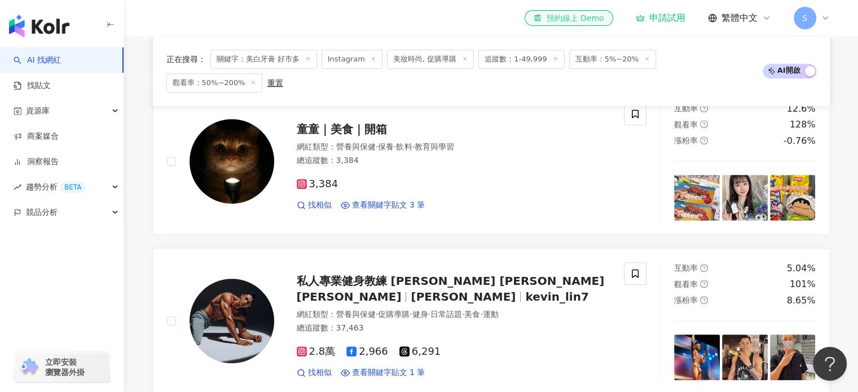
scroll to position [533, 0]
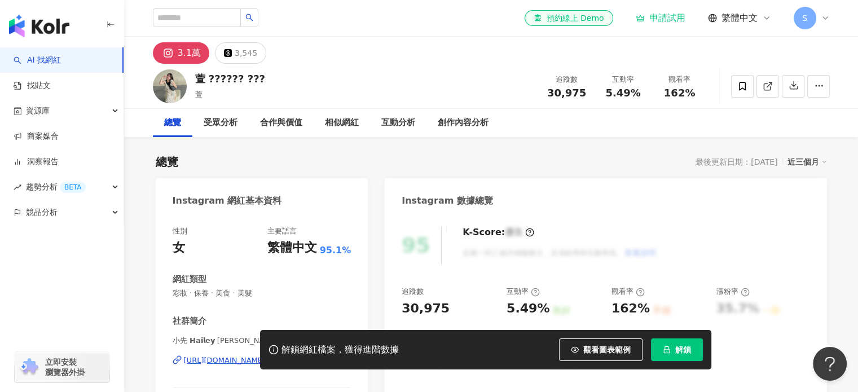
click at [220, 207] on div "Instagram 網紅基本資料" at bounding box center [227, 201] width 109 height 12
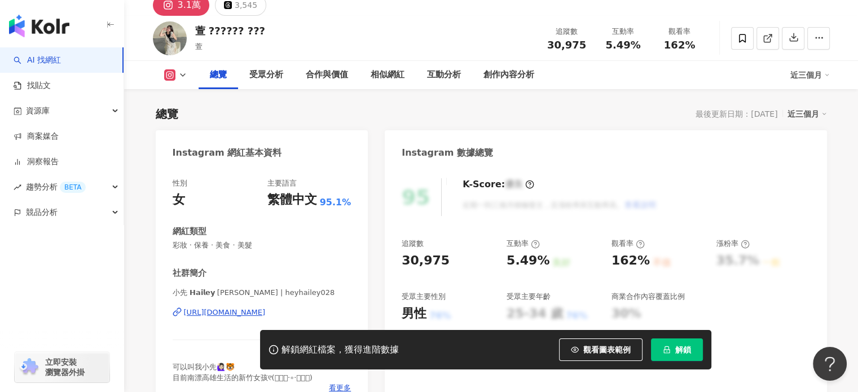
scroll to position [113, 0]
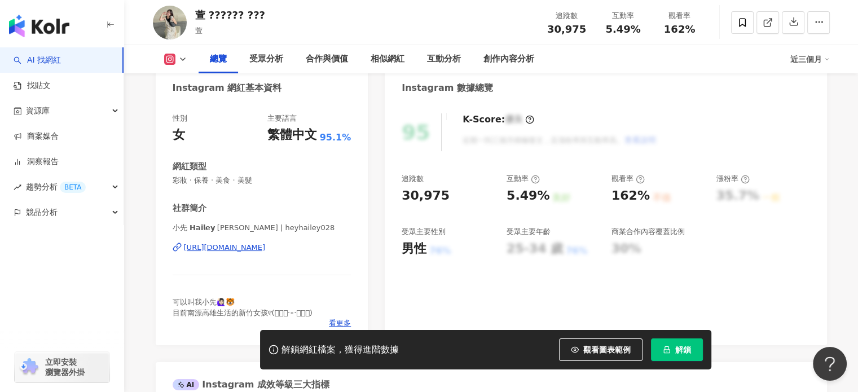
click at [232, 249] on div "https://www.instagram.com/heyhailey028/" at bounding box center [225, 248] width 82 height 10
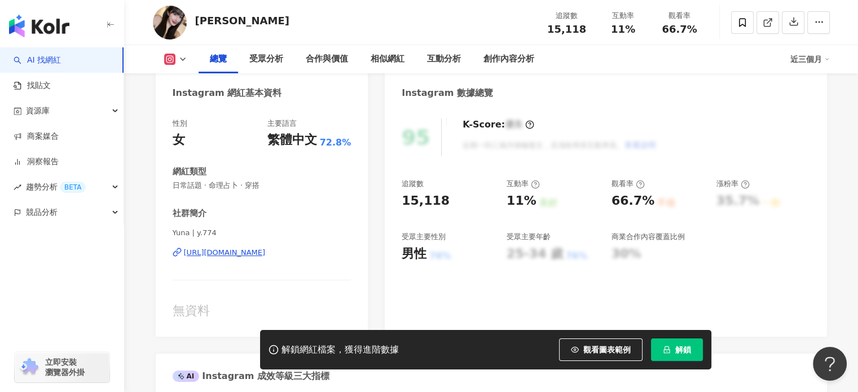
scroll to position [113, 0]
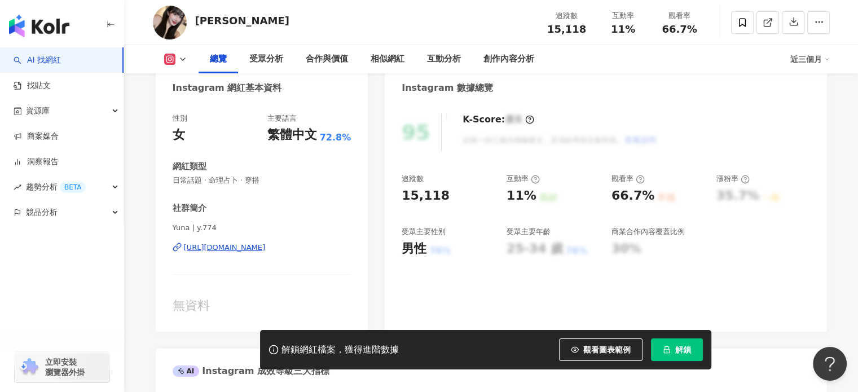
drag, startPoint x: 604, startPoint y: 352, endPoint x: 565, endPoint y: 332, distance: 43.4
click at [604, 352] on span "觀看圖表範例" at bounding box center [606, 349] width 47 height 9
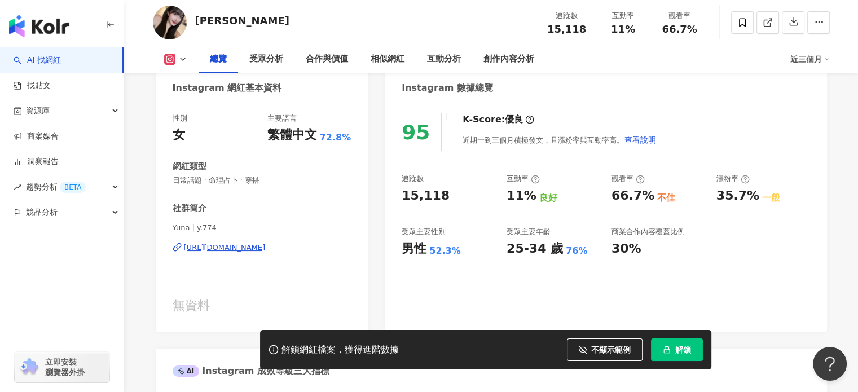
drag, startPoint x: 604, startPoint y: 355, endPoint x: 487, endPoint y: 311, distance: 125.4
click at [604, 354] on span "不顯示範例" at bounding box center [611, 349] width 40 height 9
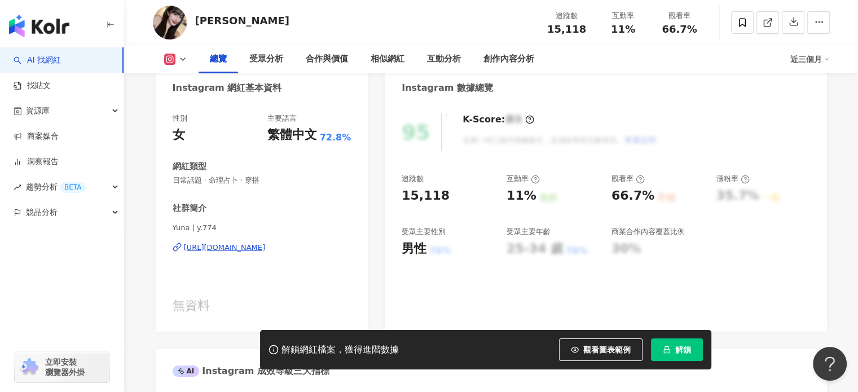
click at [286, 253] on div "Yuna | y.774 [URL][DOMAIN_NAME]" at bounding box center [262, 256] width 179 height 66
click at [266, 250] on div "[URL][DOMAIN_NAME]" at bounding box center [225, 248] width 82 height 10
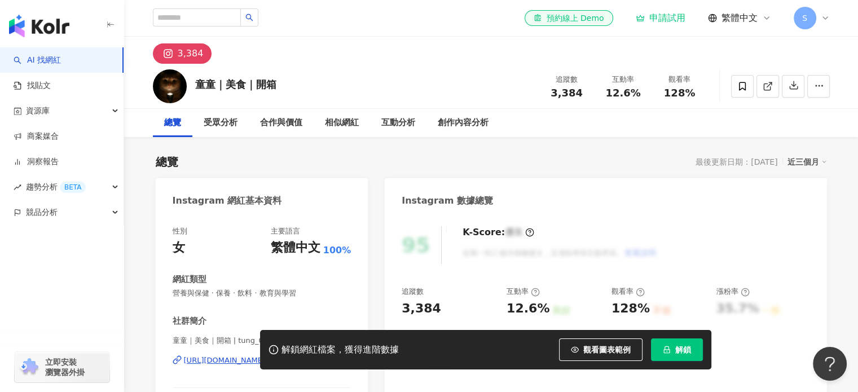
click at [214, 362] on div "解鎖網紅檔案，獲得進階數據 觀看圖表範例 解鎖" at bounding box center [429, 350] width 858 height 40
click at [207, 358] on div "解鎖網紅檔案，獲得進階數據 觀看圖表範例 解鎖" at bounding box center [429, 350] width 858 height 40
click at [201, 363] on div "解鎖網紅檔案，獲得進階數據 觀看圖表範例 解鎖" at bounding box center [429, 350] width 858 height 40
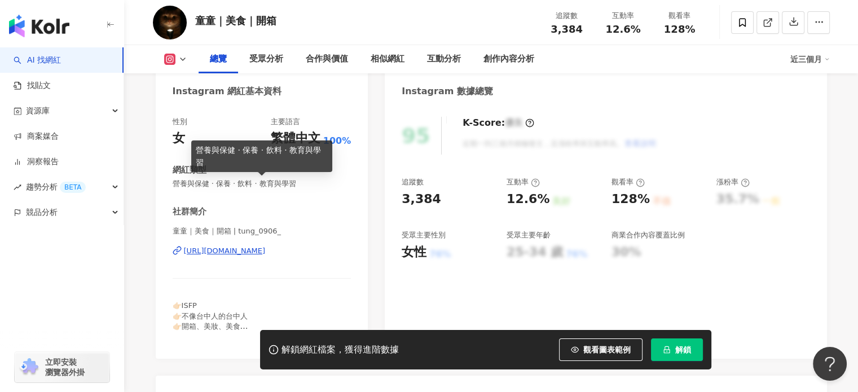
scroll to position [113, 0]
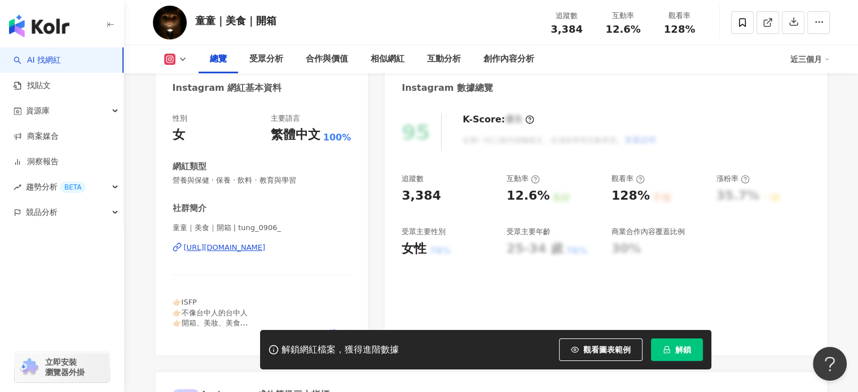
click at [266, 248] on div "https://www.instagram.com/tung_0906_/" at bounding box center [225, 248] width 82 height 10
